Goal: Task Accomplishment & Management: Manage account settings

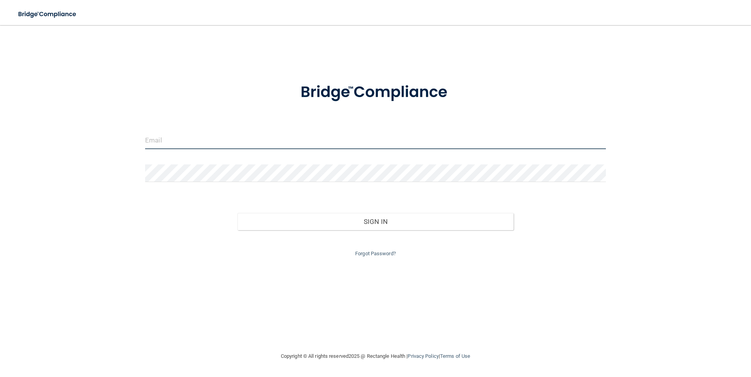
click at [184, 144] on input "email" at bounding box center [375, 141] width 461 height 18
type input "[EMAIL_ADDRESS][DOMAIN_NAME]"
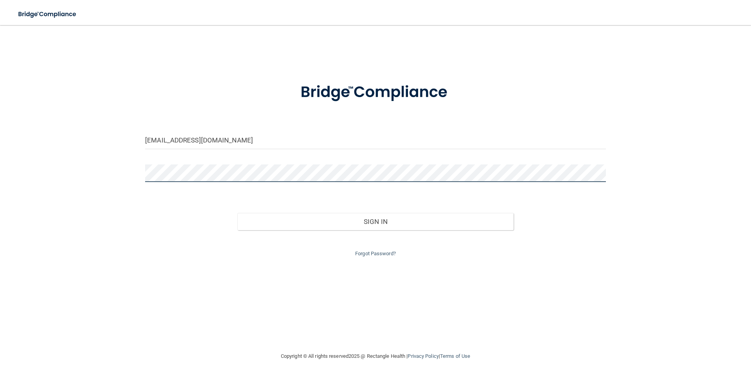
click at [238, 213] on button "Sign In" at bounding box center [376, 221] width 277 height 17
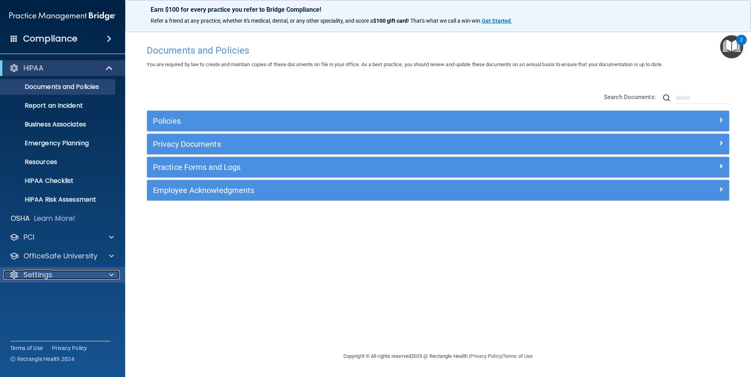
click at [55, 272] on div "Settings" at bounding box center [52, 274] width 97 height 9
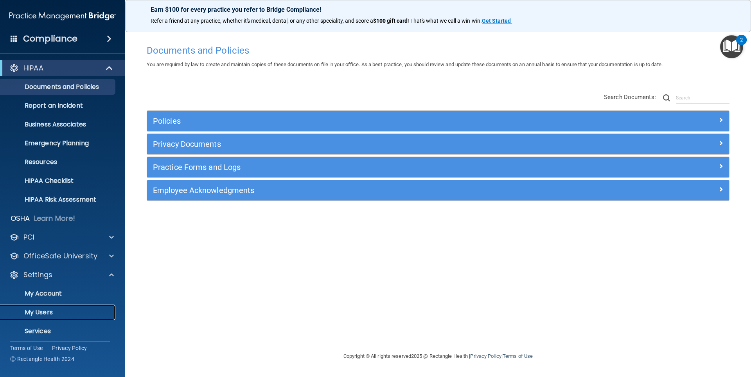
click at [50, 312] on p "My Users" at bounding box center [58, 312] width 107 height 8
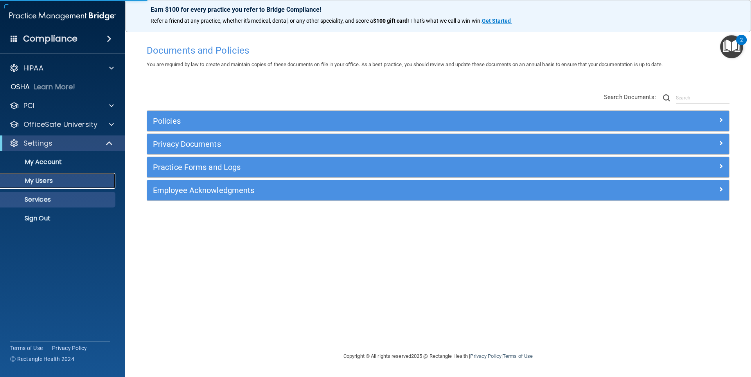
select select "20"
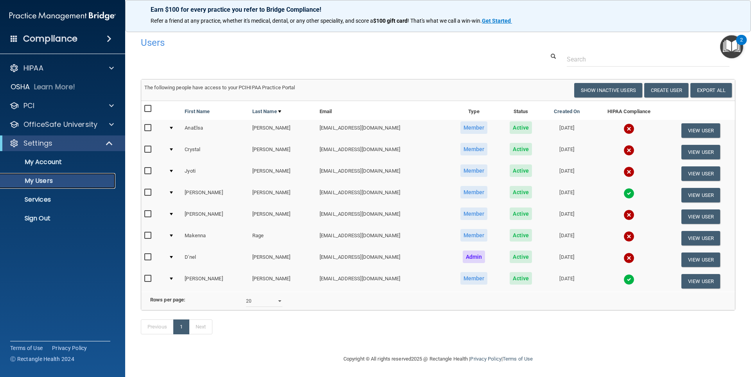
scroll to position [13, 0]
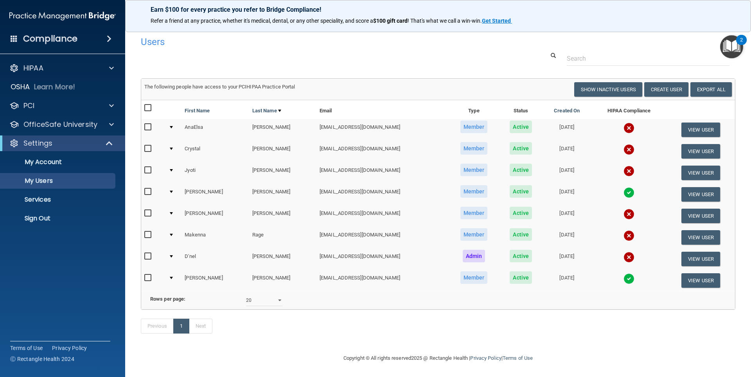
click at [172, 212] on div at bounding box center [171, 213] width 3 height 2
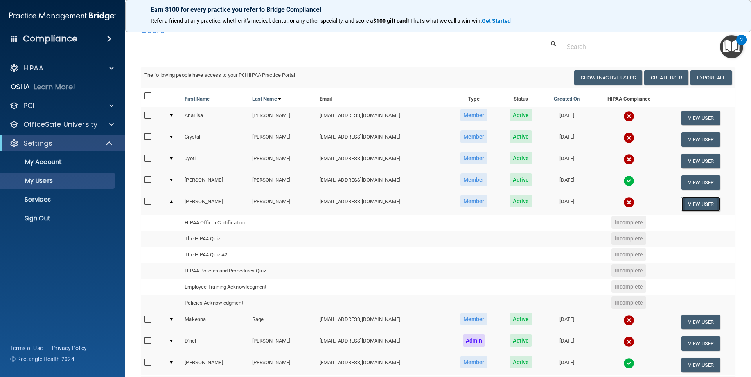
click at [697, 204] on button "View User" at bounding box center [701, 204] width 39 height 14
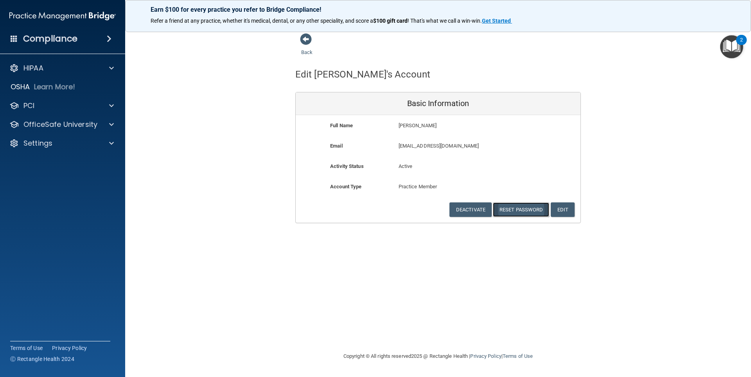
click at [523, 210] on button "Reset Password" at bounding box center [521, 209] width 56 height 14
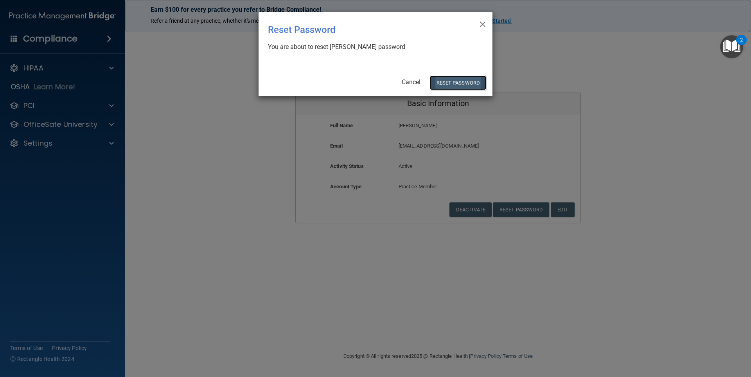
click at [452, 83] on button "Reset Password" at bounding box center [458, 83] width 56 height 14
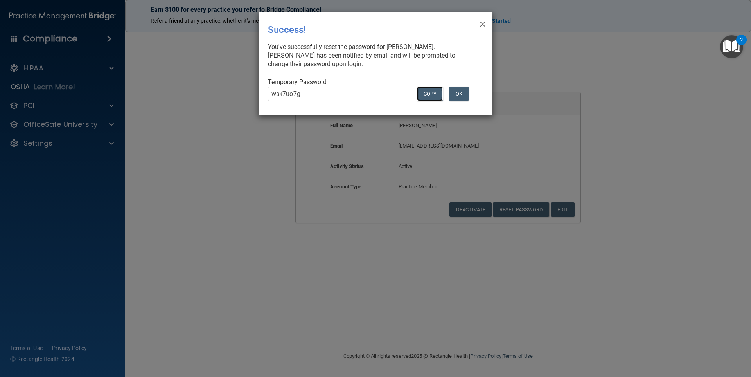
click at [427, 92] on button "COPY" at bounding box center [430, 93] width 26 height 14
click at [480, 22] on span "×" at bounding box center [482, 23] width 7 height 16
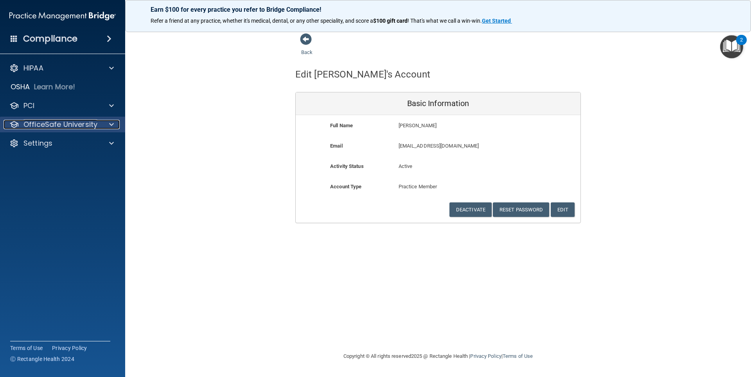
click at [76, 122] on p "OfficeSafe University" at bounding box center [60, 124] width 74 height 9
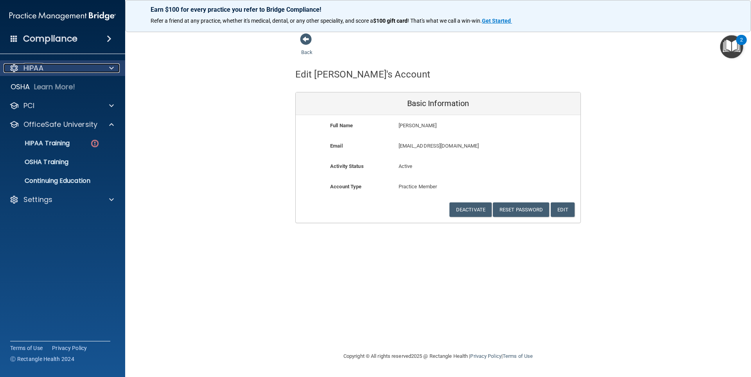
click at [86, 67] on div "HIPAA" at bounding box center [52, 67] width 97 height 9
